Goal: Check status: Check status

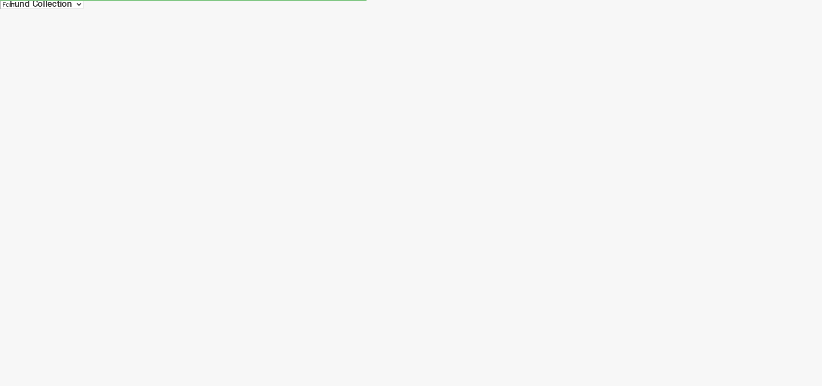
select select "[URL][DOMAIN_NAME]"
select select "100"
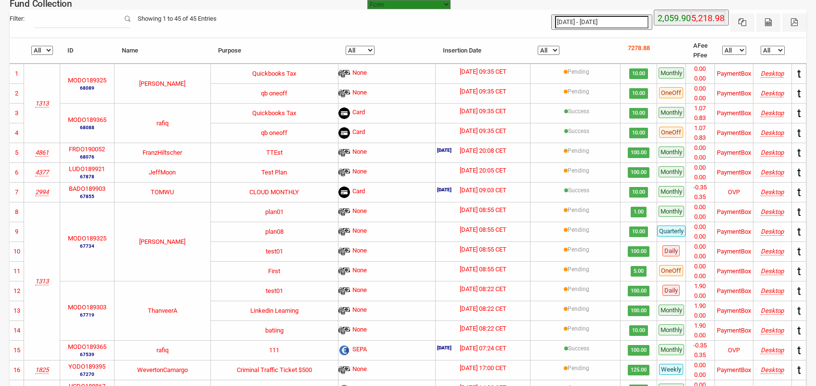
type input "[DATE]"
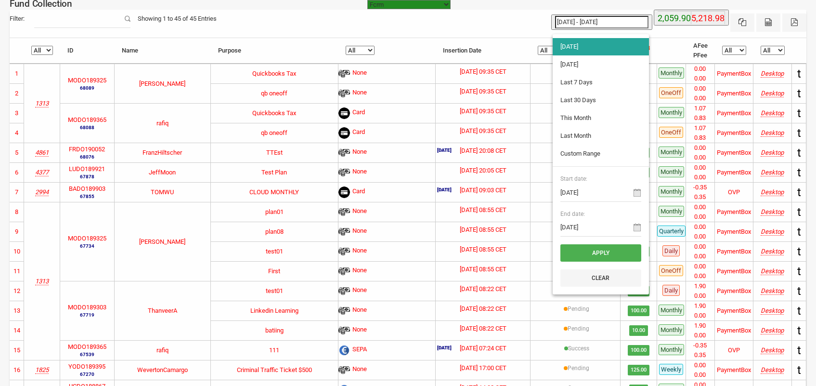
click at [612, 23] on input "[DATE] - [DATE]" at bounding box center [601, 22] width 93 height 13
type input "[DATE]"
click at [588, 59] on li "[DATE]" at bounding box center [601, 64] width 96 height 17
type input "[DATE] - [DATE]"
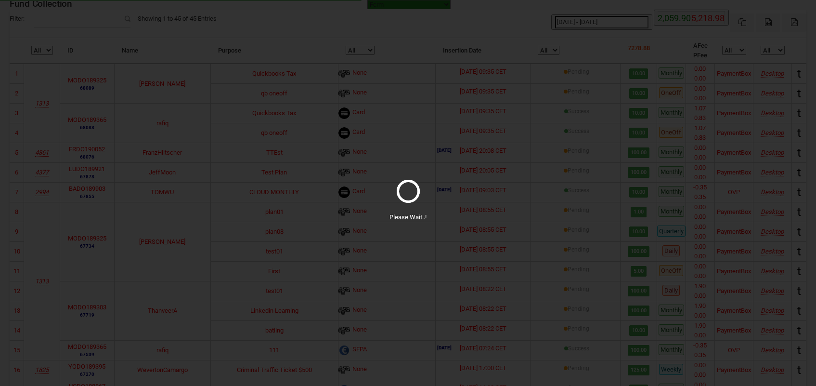
select select "100"
